Goal: Go to known website: Access a specific website the user already knows

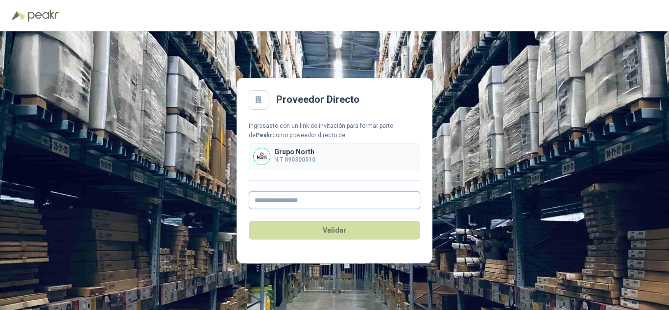
click at [297, 203] on input "text" at bounding box center [334, 200] width 171 height 18
type input "**********"
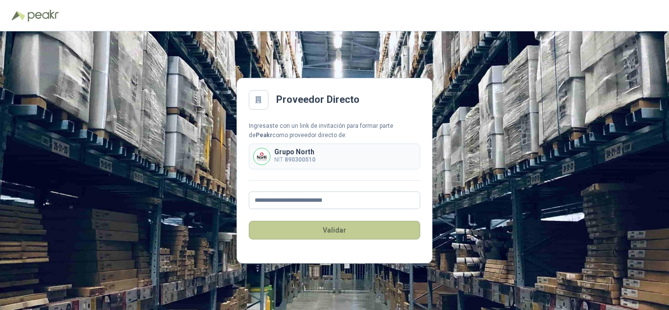
click at [338, 233] on button "Validar" at bounding box center [334, 230] width 171 height 19
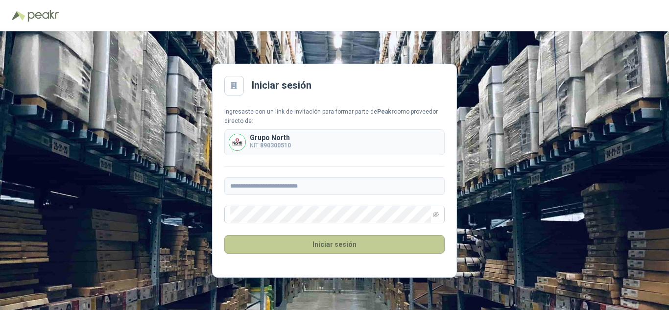
click at [340, 246] on button "Iniciar sesión" at bounding box center [334, 244] width 220 height 19
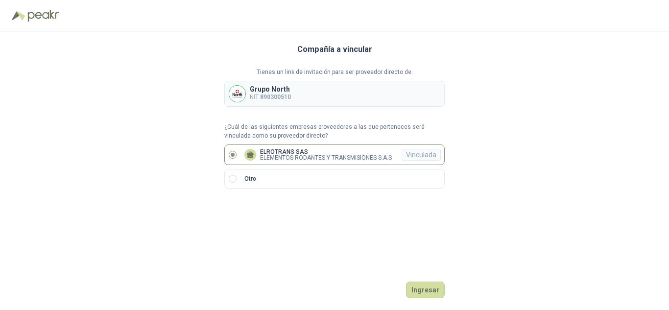
click at [296, 159] on p "ELEMENTOS RODANTES Y TRANSMISIONES S.A.S" at bounding box center [326, 158] width 132 height 6
click at [426, 290] on button "Ingresar" at bounding box center [425, 289] width 39 height 17
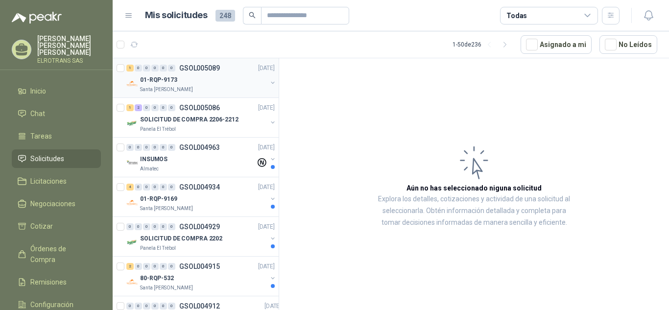
click at [158, 85] on div "01-RQP-9173" at bounding box center [203, 80] width 127 height 12
